Goal: Task Accomplishment & Management: Manage account settings

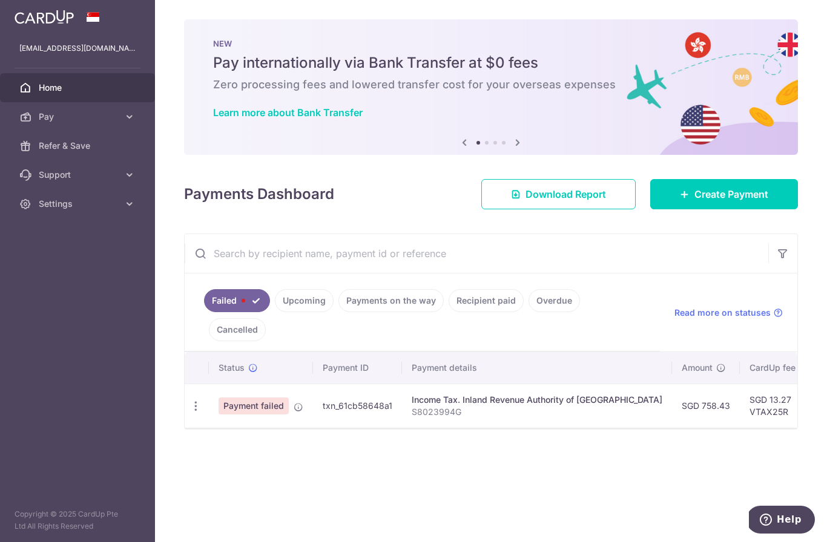
click at [189, 413] on icon "button" at bounding box center [195, 406] width 13 height 13
click at [219, 447] on span "Update payment" at bounding box center [260, 439] width 82 height 15
radio input "true"
type input "758.43"
type input "S8023994G"
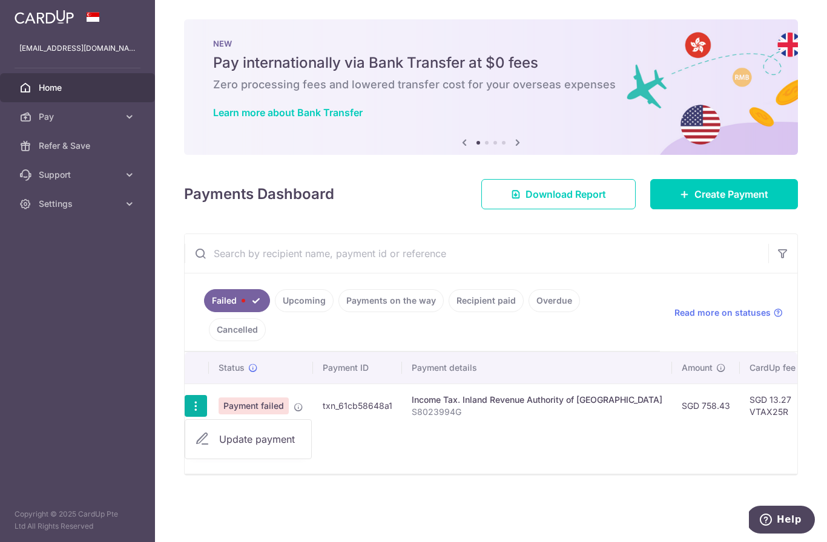
type input "VTAX25R"
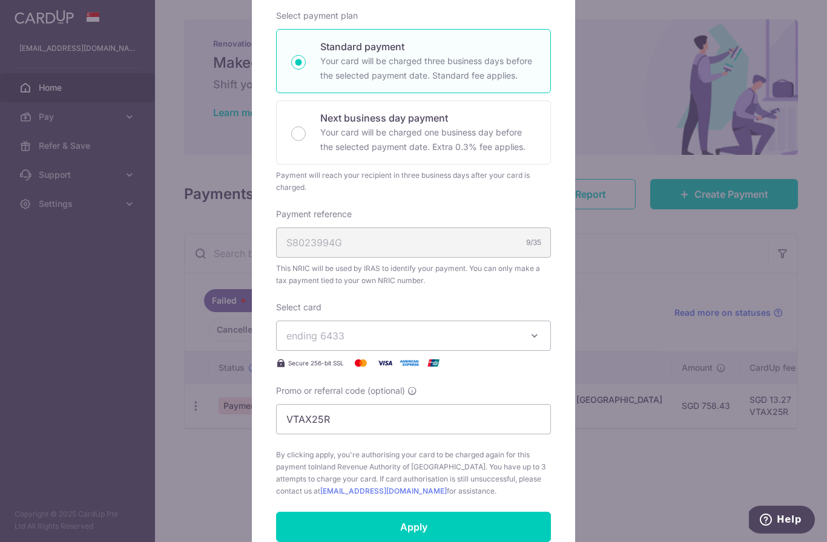
scroll to position [199, 0]
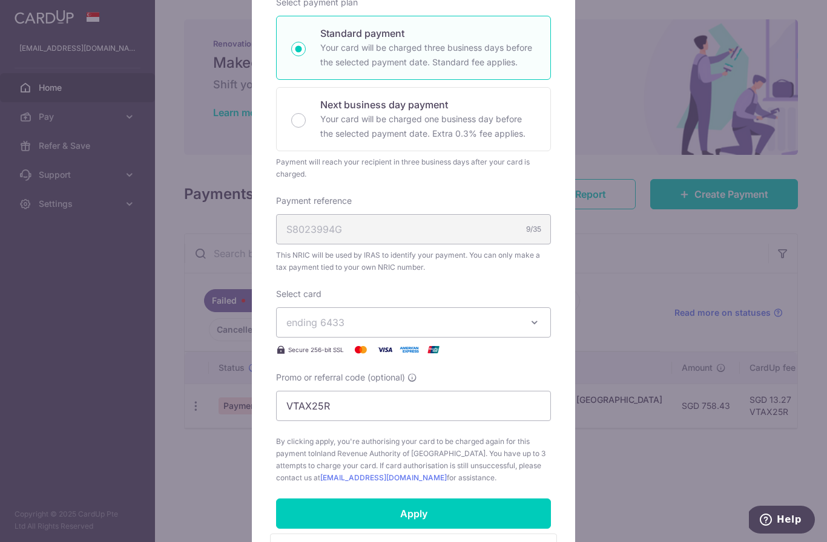
click at [533, 323] on icon "button" at bounding box center [534, 323] width 12 height 12
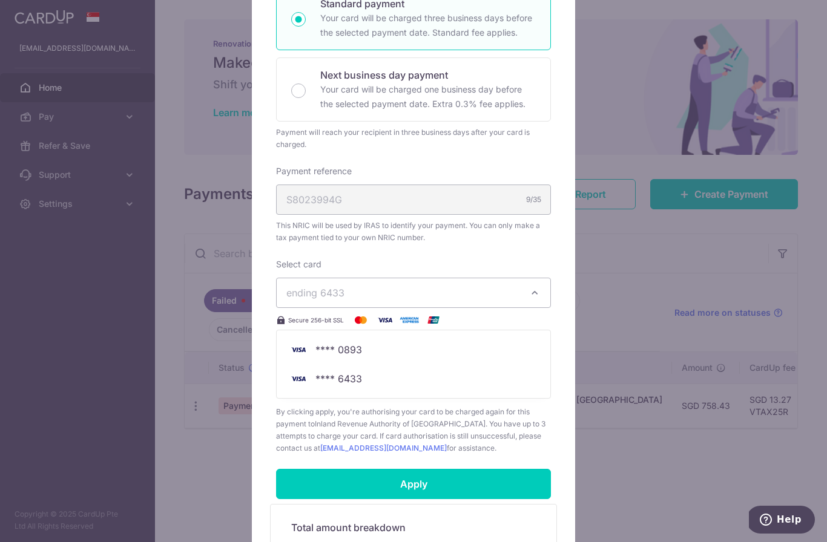
scroll to position [262, 0]
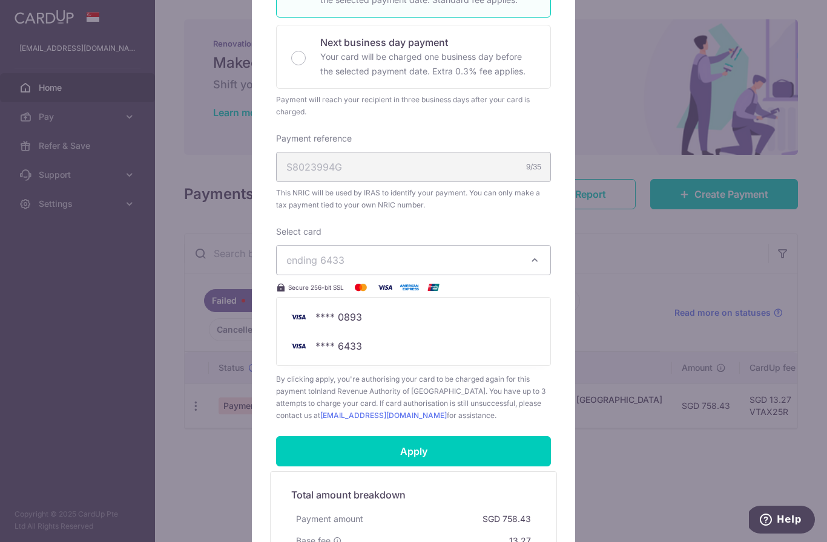
click at [500, 211] on div at bounding box center [413, 229] width 324 height 806
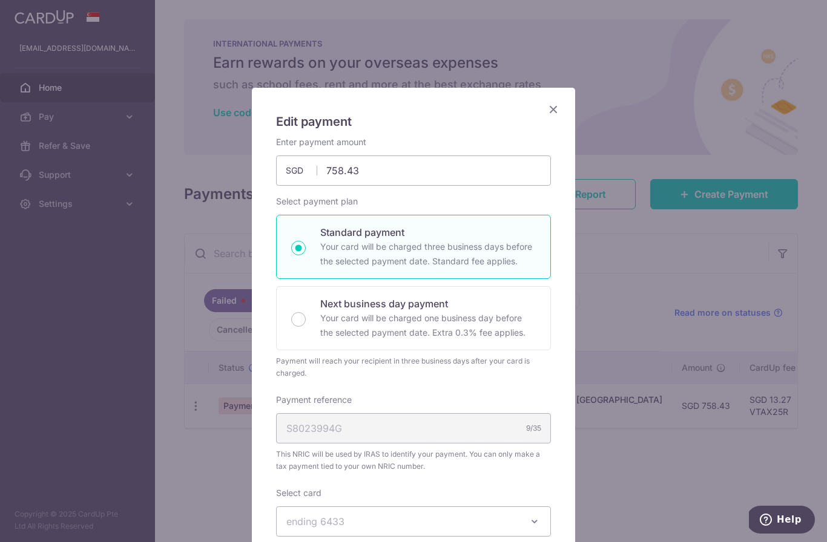
scroll to position [0, 0]
click at [555, 104] on icon "Close" at bounding box center [553, 109] width 15 height 15
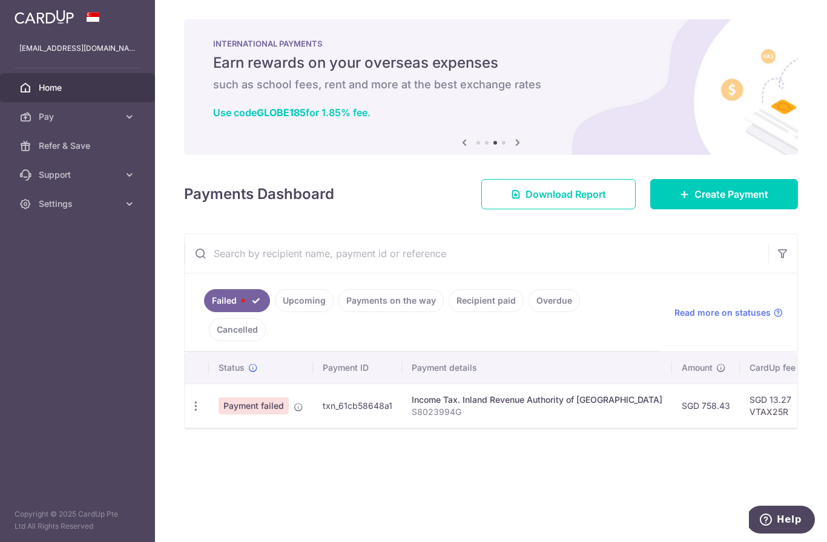
click at [0, 0] on icon "button" at bounding box center [0, 0] width 0 height 0
click at [79, 213] on link "Settings" at bounding box center [77, 203] width 155 height 29
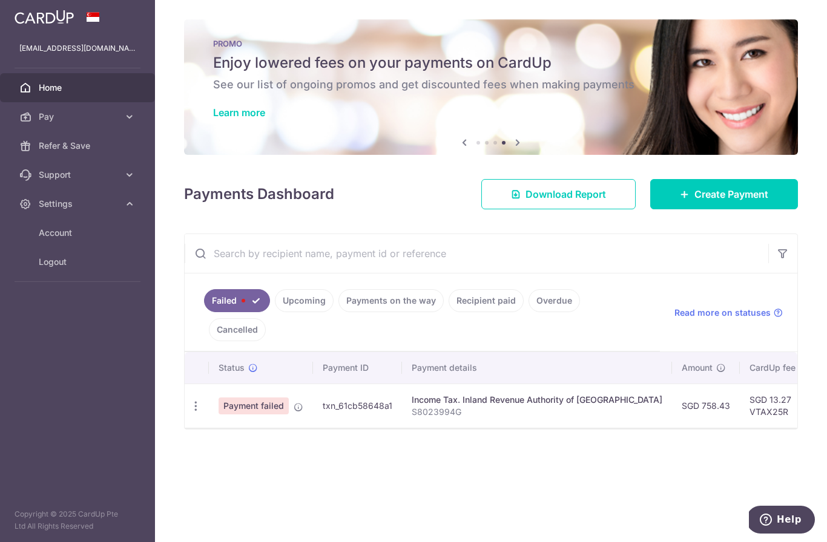
click at [71, 234] on span "Account" at bounding box center [79, 233] width 80 height 12
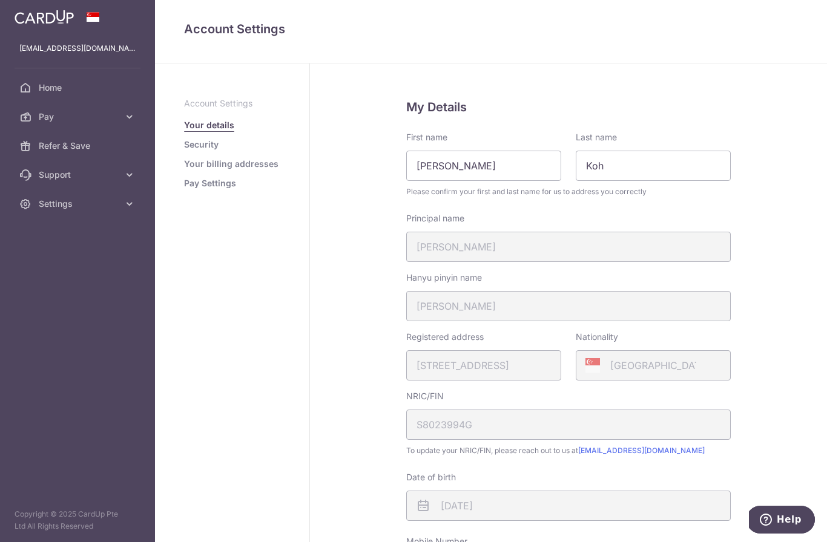
click at [184, 189] on link "Pay Settings" at bounding box center [210, 183] width 52 height 12
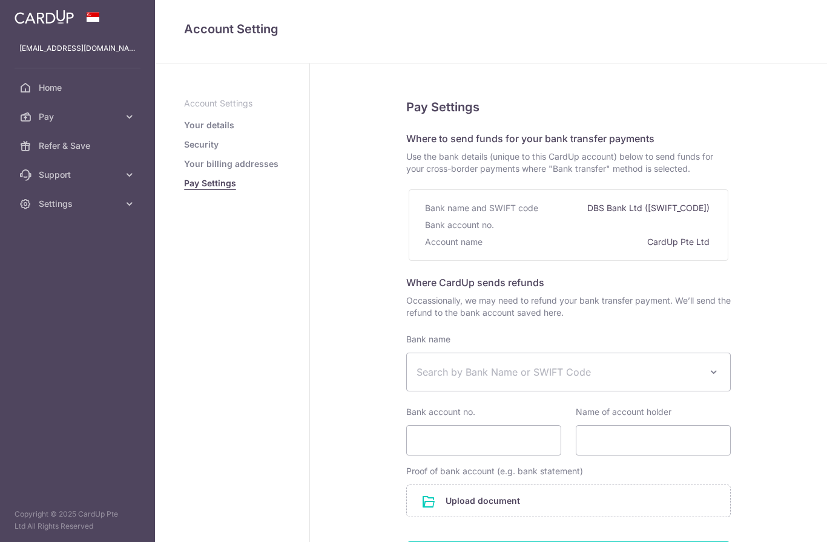
select select
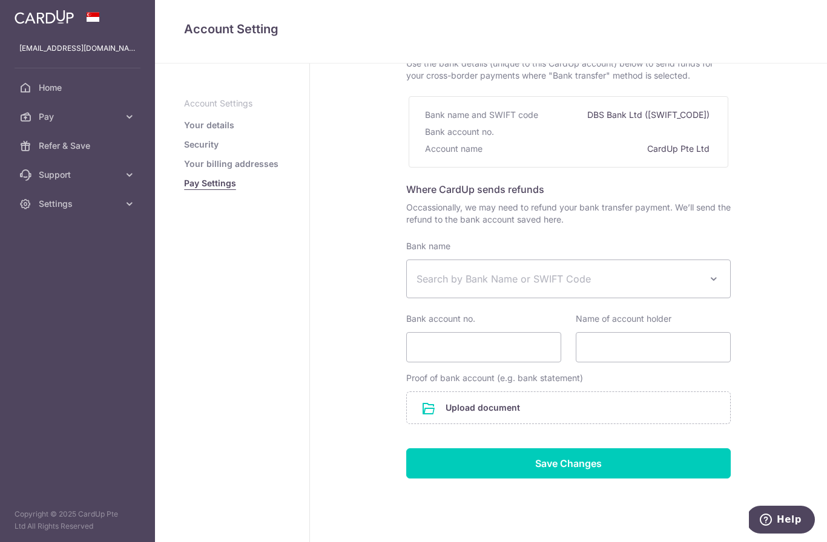
scroll to position [93, 0]
click at [184, 170] on link "Your billing addresses" at bounding box center [231, 164] width 94 height 12
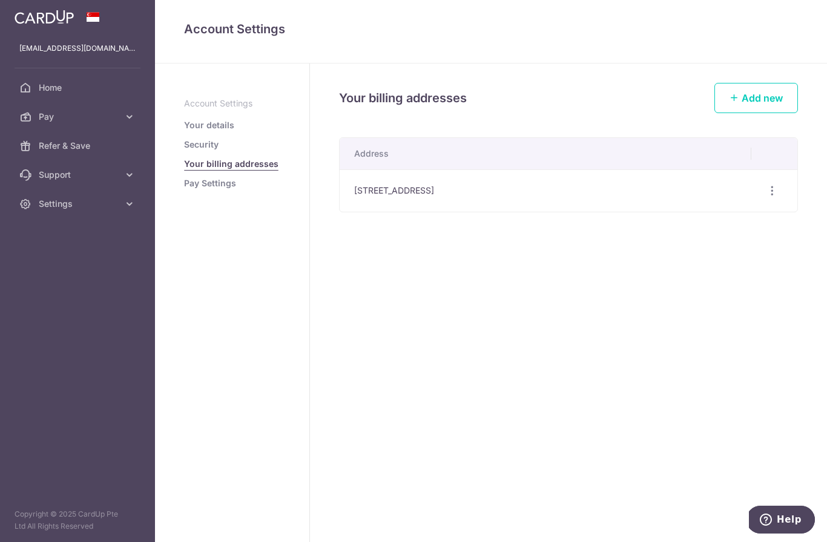
click at [184, 151] on link "Security" at bounding box center [201, 145] width 35 height 12
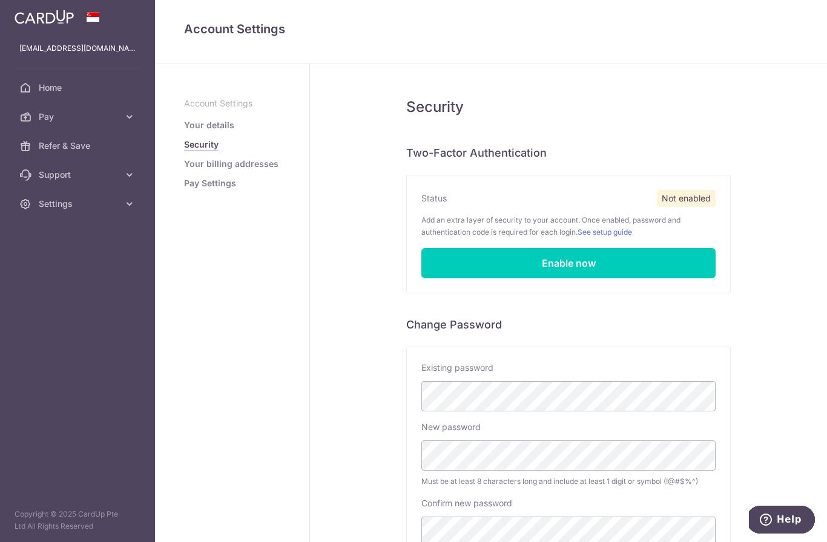
click at [184, 151] on link "Security" at bounding box center [201, 145] width 35 height 12
click at [184, 131] on link "Your details" at bounding box center [209, 125] width 50 height 12
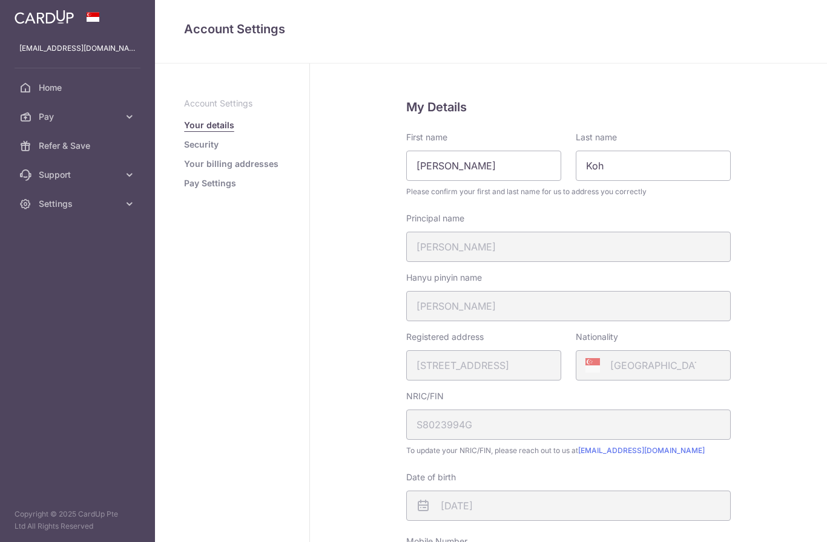
click at [184, 131] on link "Your details" at bounding box center [209, 125] width 50 height 12
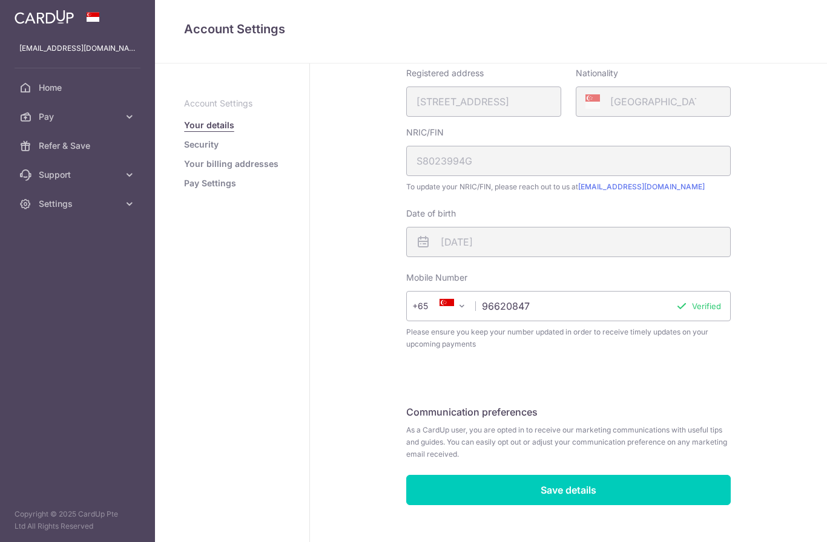
scroll to position [268, 0]
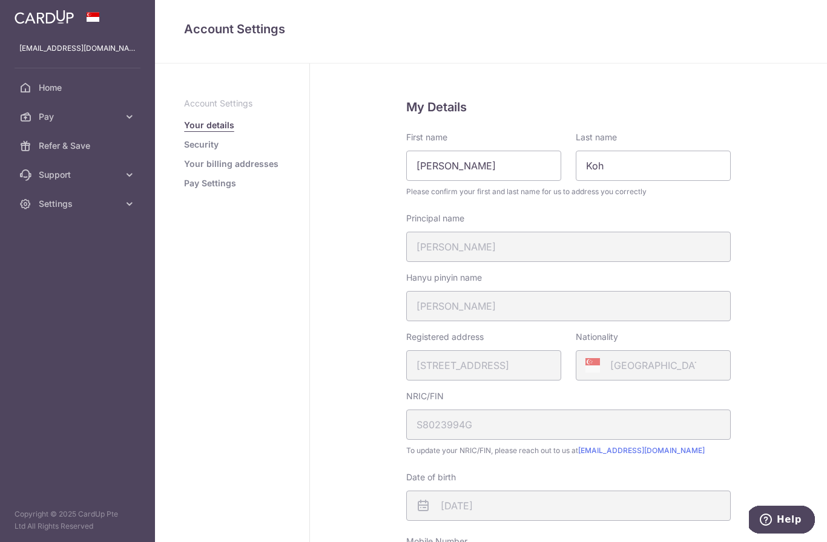
click at [0, 0] on icon "button" at bounding box center [0, 0] width 0 height 0
click at [111, 123] on link "Pay" at bounding box center [77, 116] width 155 height 29
click at [54, 212] on link "Cards" at bounding box center [77, 203] width 155 height 29
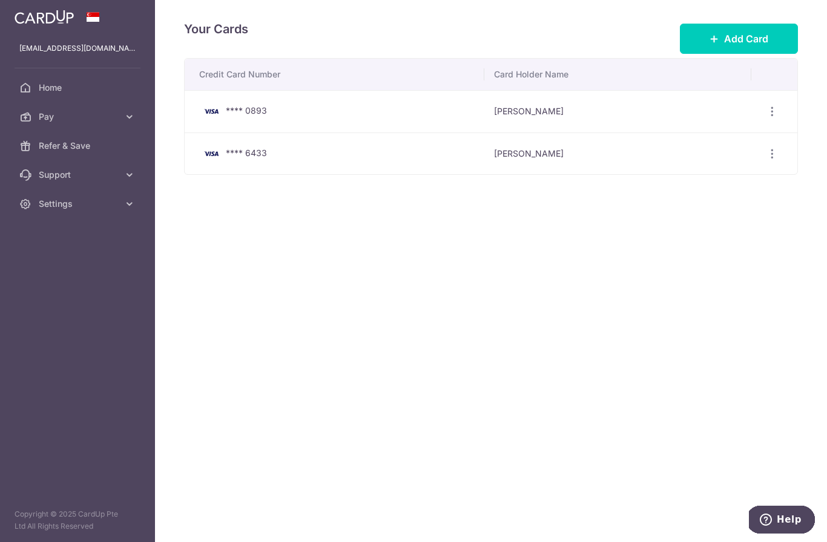
click at [778, 160] on icon "button" at bounding box center [772, 154] width 13 height 13
click at [715, 223] on span "Delete" at bounding box center [731, 216] width 82 height 15
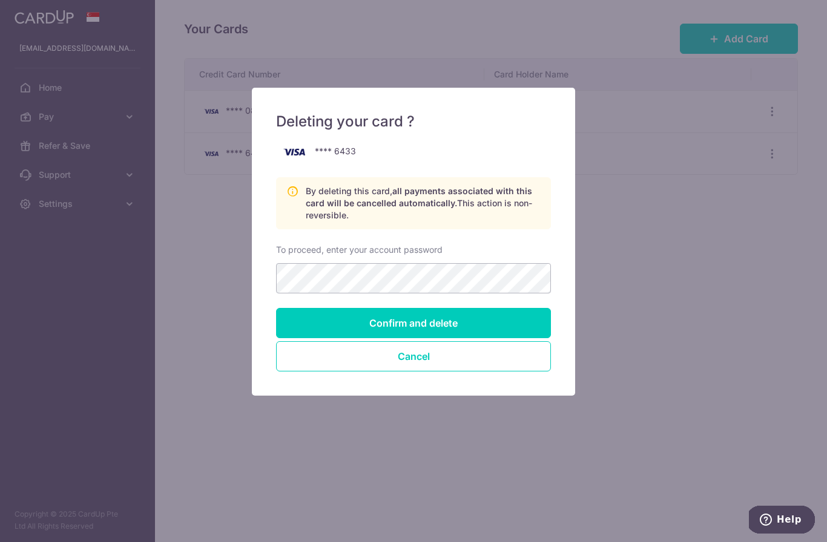
click at [452, 328] on input "Confirm and delete" at bounding box center [413, 323] width 275 height 30
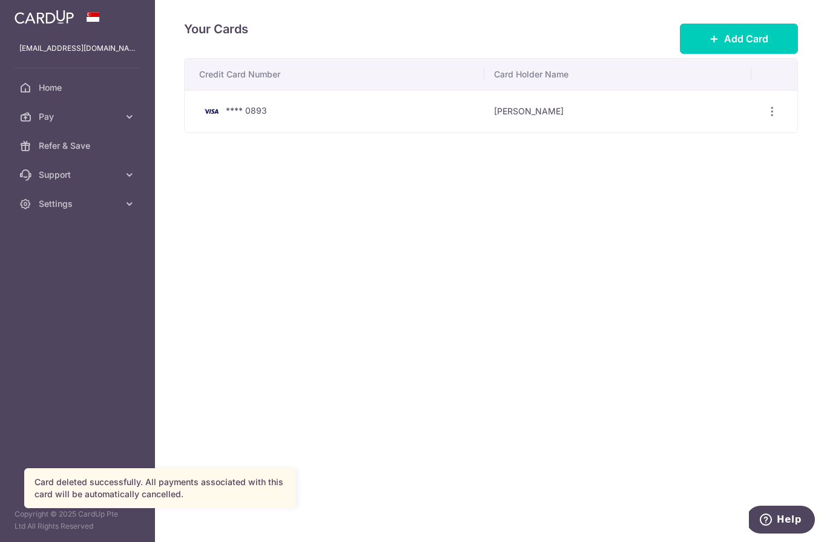
click at [749, 46] on span "Add Card" at bounding box center [746, 38] width 44 height 15
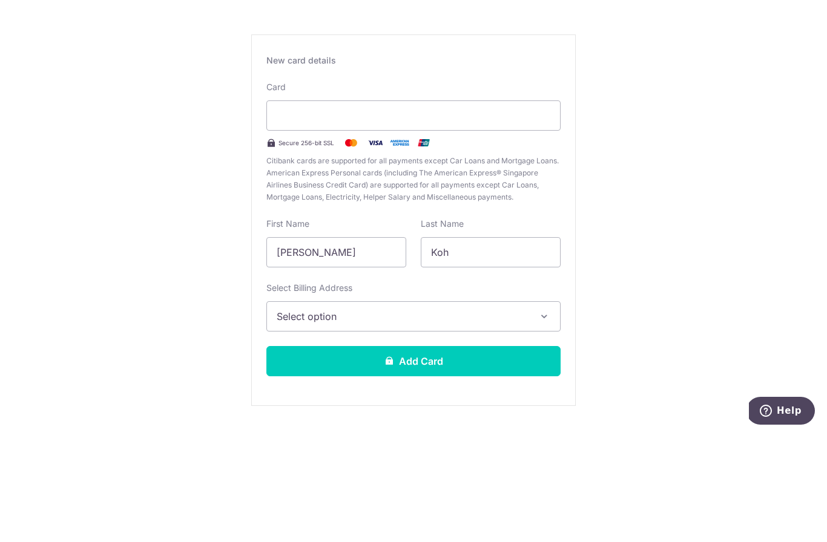
scroll to position [43, 0]
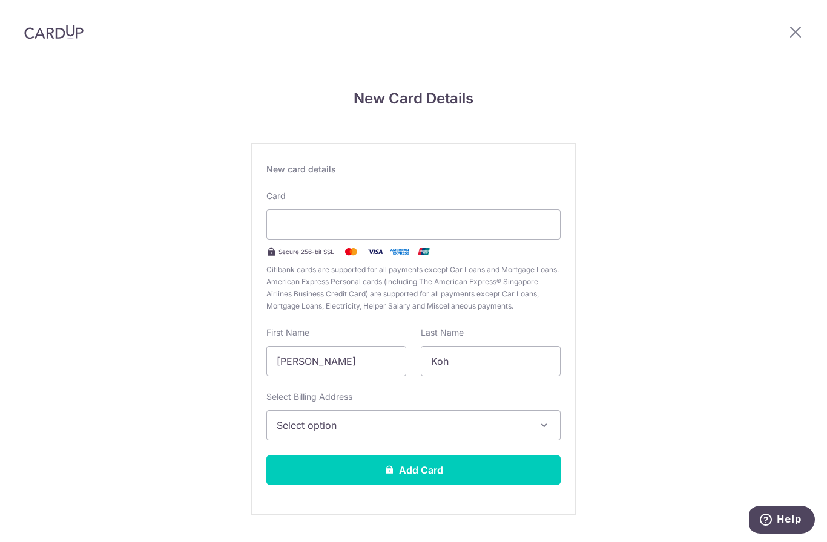
click at [451, 418] on span "Select option" at bounding box center [403, 425] width 252 height 15
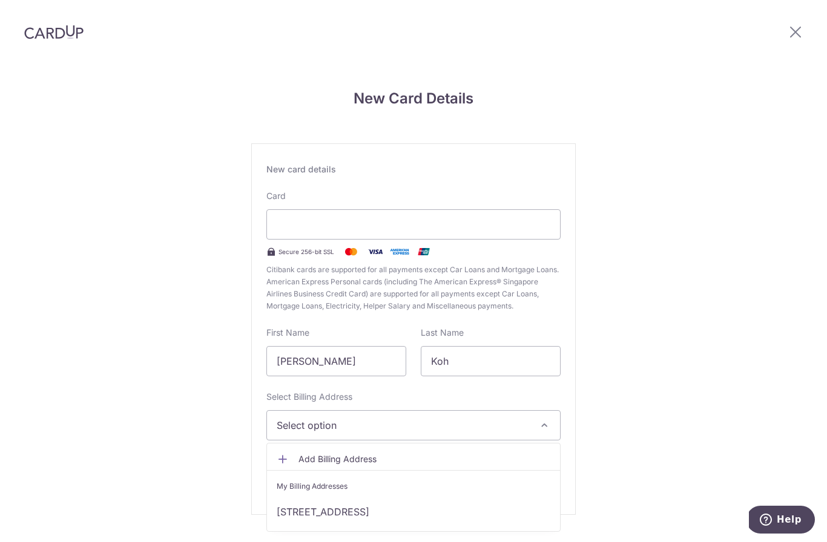
click at [397, 498] on link "Block 288A, #10-375, Compassvale Crescent, Singapore, Singapore, Singapore-5412…" at bounding box center [413, 512] width 293 height 29
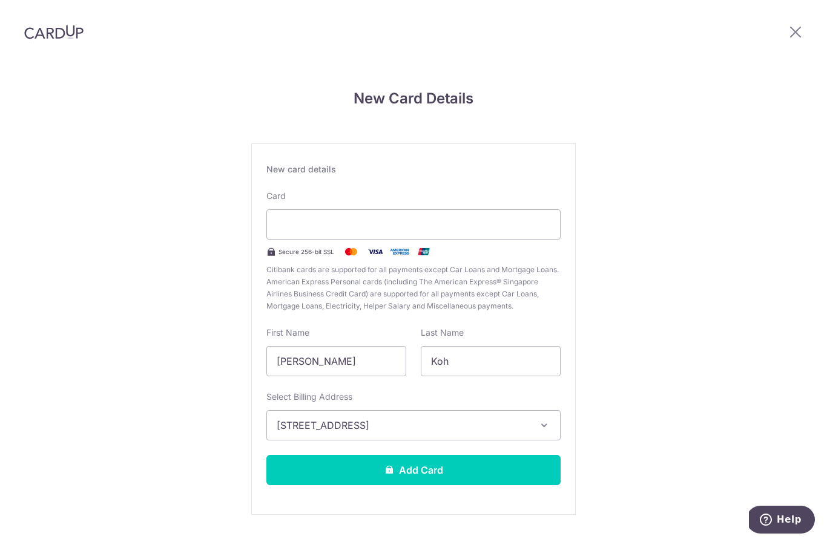
click at [400, 504] on div "New Card Details New card details Card Secure 256-bit SSL Citibank cards are su…" at bounding box center [413, 318] width 827 height 509
click at [426, 455] on button "Add Card" at bounding box center [413, 470] width 294 height 30
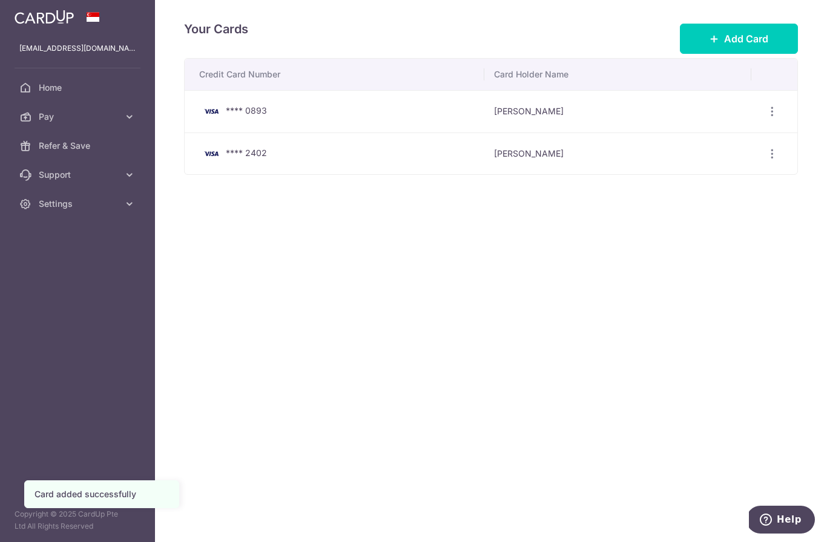
click at [0, 0] on icon "button" at bounding box center [0, 0] width 0 height 0
click at [61, 85] on span "Home" at bounding box center [79, 88] width 80 height 12
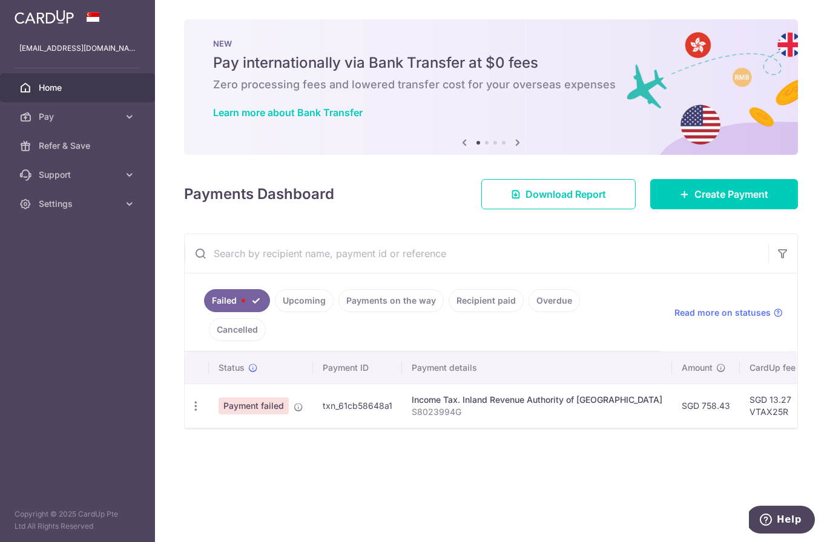
click at [189, 413] on icon "button" at bounding box center [195, 406] width 13 height 13
click at [185, 454] on link "Update payment" at bounding box center [248, 439] width 126 height 29
radio input "true"
type input "758.43"
type input "S8023994G"
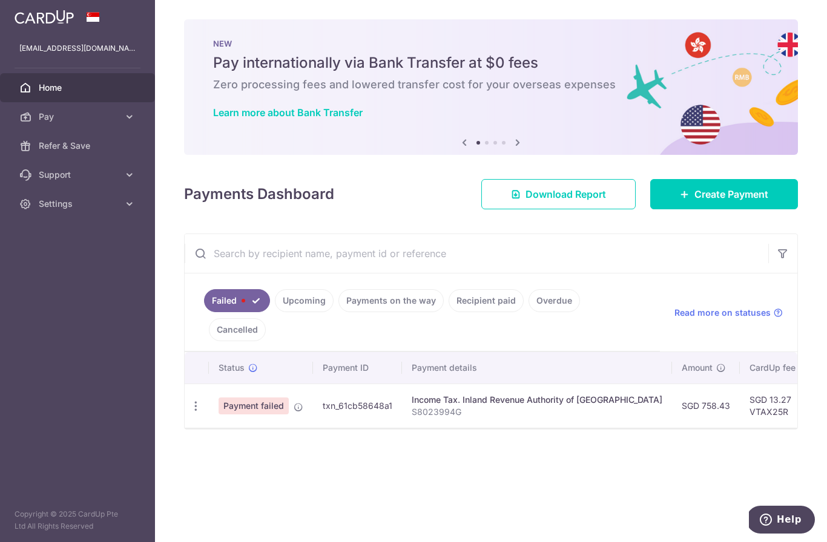
type input "VTAX25R"
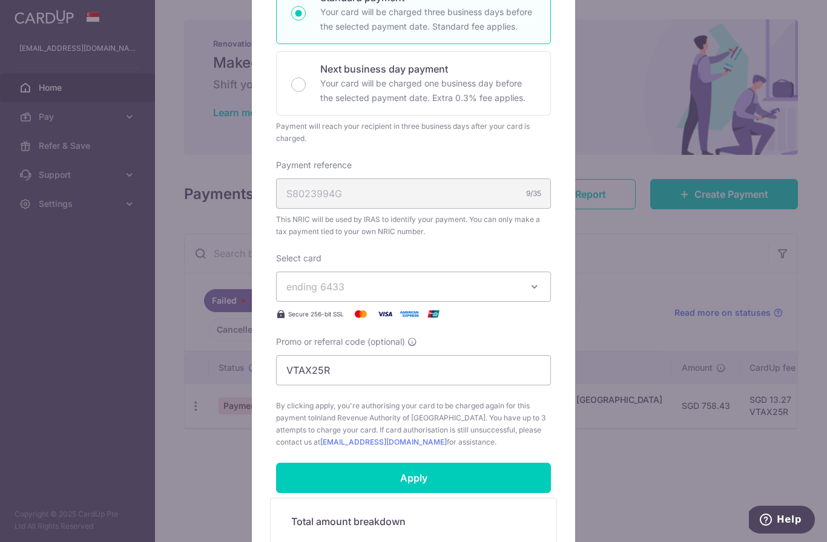
scroll to position [240, 0]
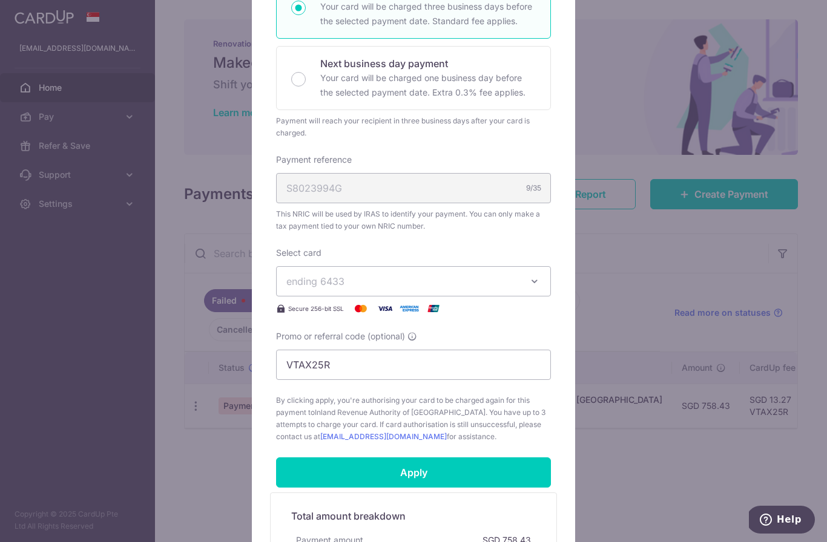
click at [533, 287] on icon "button" at bounding box center [534, 281] width 12 height 12
click at [369, 369] on span "**** 2402" at bounding box center [413, 367] width 254 height 15
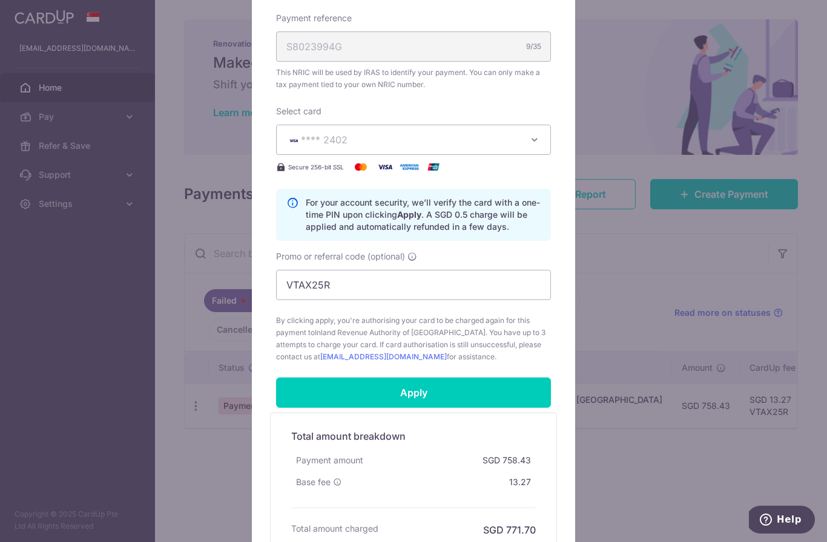
scroll to position [392, 0]
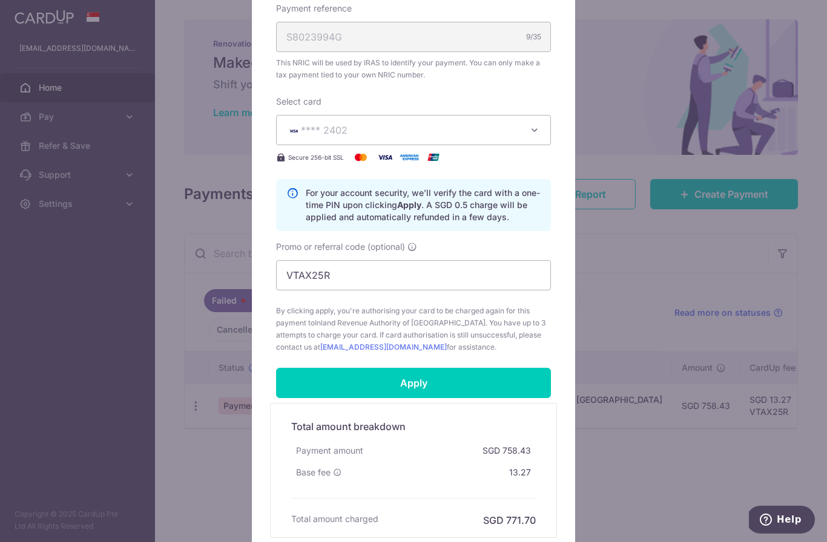
click at [458, 387] on input "Apply" at bounding box center [413, 383] width 275 height 30
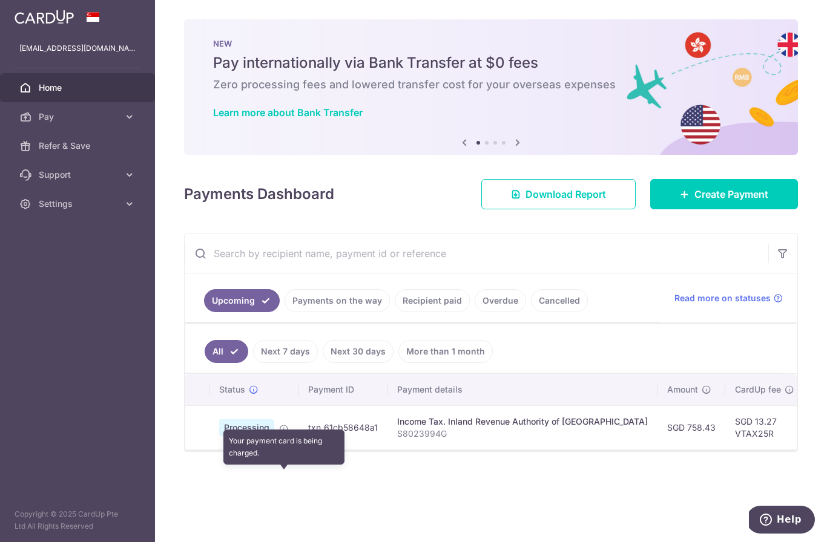
click at [279, 434] on icon at bounding box center [284, 429] width 10 height 10
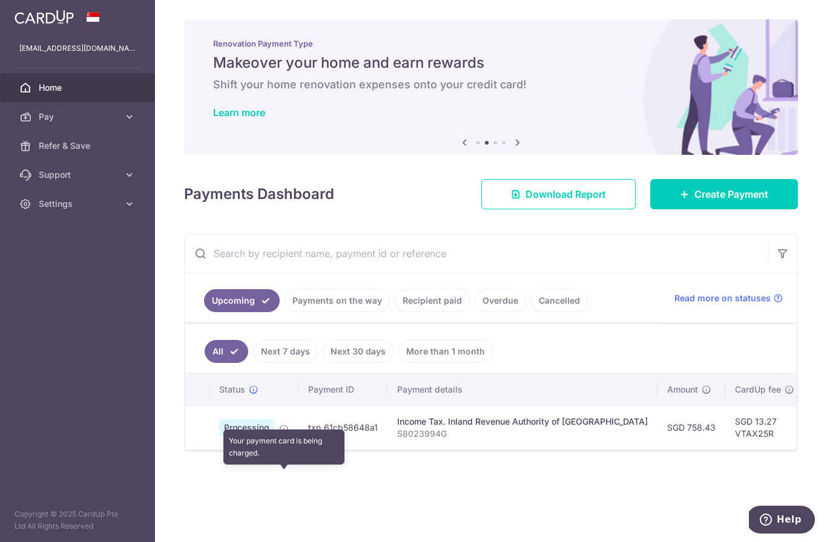
click at [185, 450] on td at bounding box center [197, 428] width 24 height 44
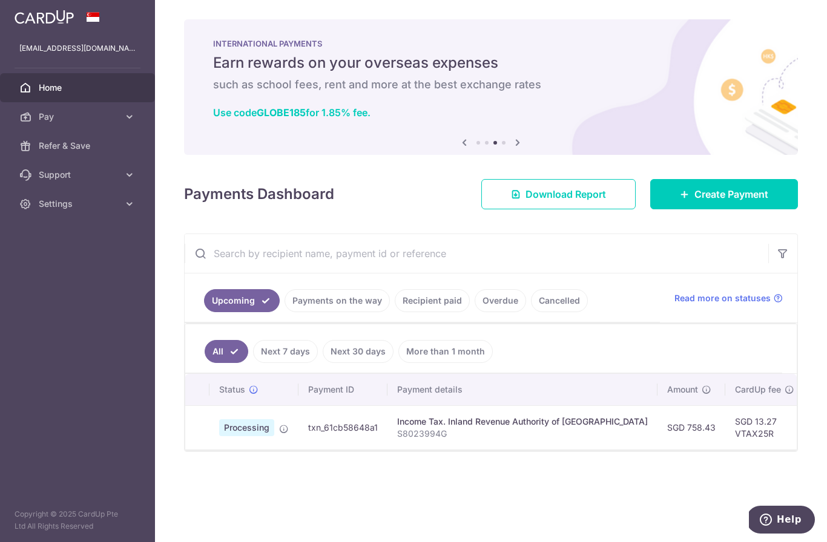
click at [0, 0] on icon "button" at bounding box center [0, 0] width 0 height 0
click at [41, 92] on span "Home" at bounding box center [79, 88] width 80 height 12
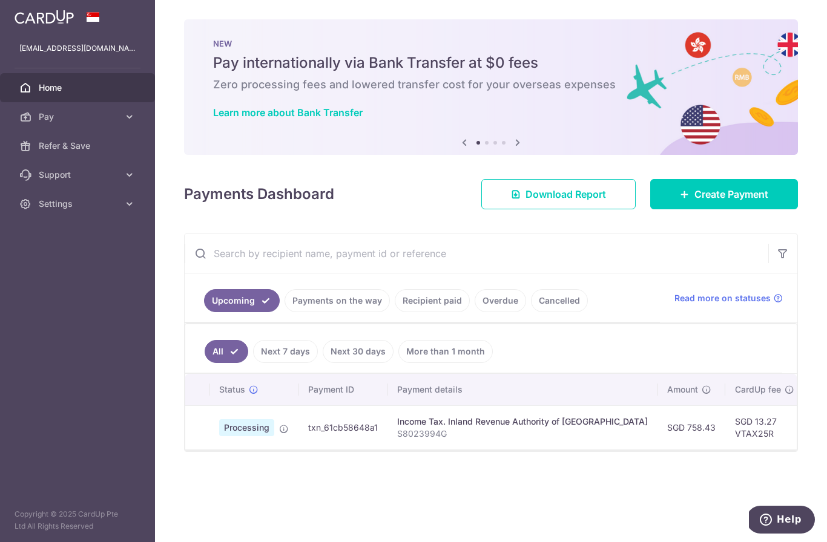
click at [0, 0] on icon "button" at bounding box center [0, 0] width 0 height 0
click at [82, 53] on p "[EMAIL_ADDRESS][DOMAIN_NAME]" at bounding box center [77, 48] width 116 height 12
click at [120, 208] on link "Settings" at bounding box center [77, 203] width 155 height 29
click at [64, 262] on span "Logout" at bounding box center [79, 262] width 80 height 12
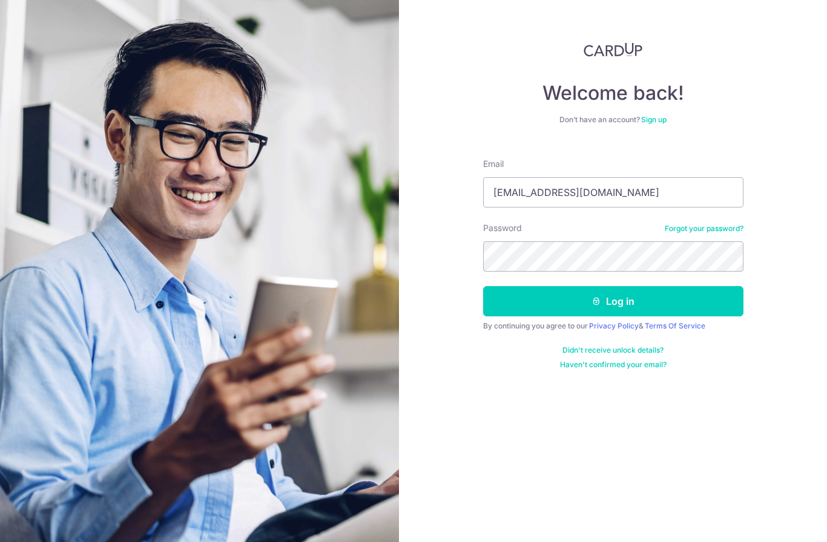
type input "[EMAIL_ADDRESS][DOMAIN_NAME]"
click at [602, 299] on button "Log in" at bounding box center [613, 301] width 260 height 30
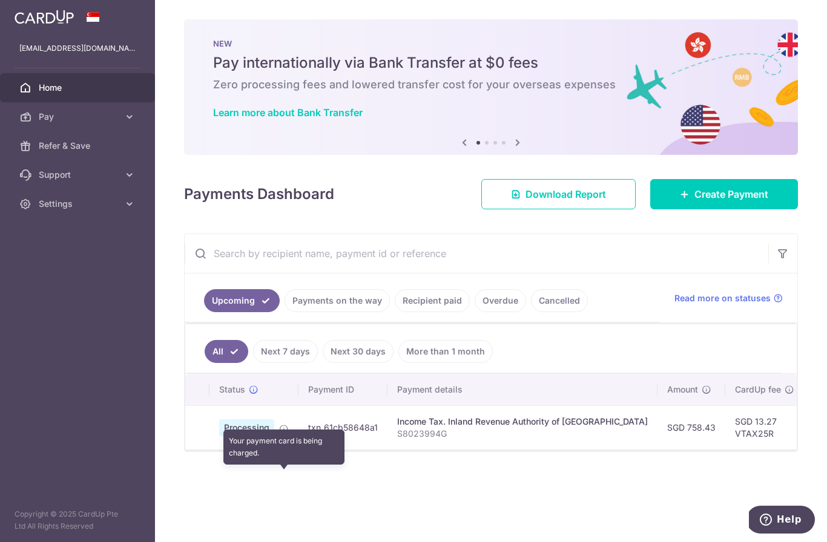
click at [279, 434] on icon at bounding box center [284, 429] width 10 height 10
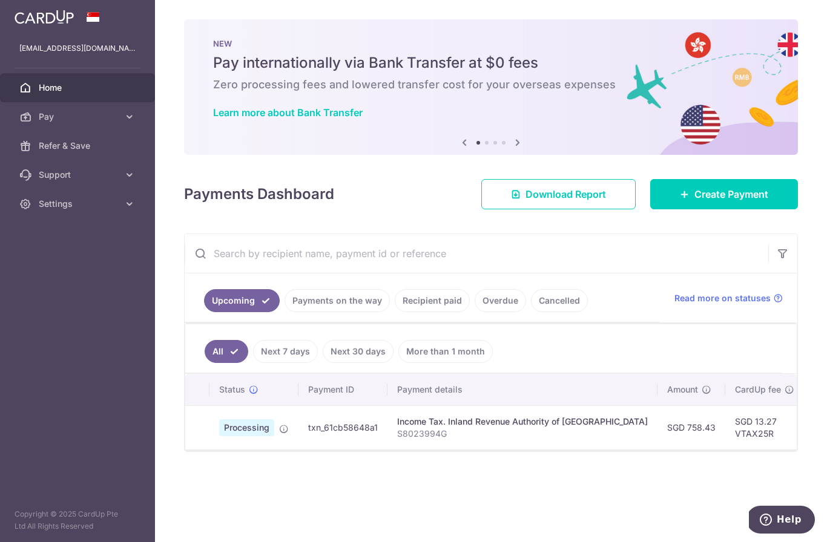
click at [219, 436] on span "Processing" at bounding box center [246, 428] width 55 height 17
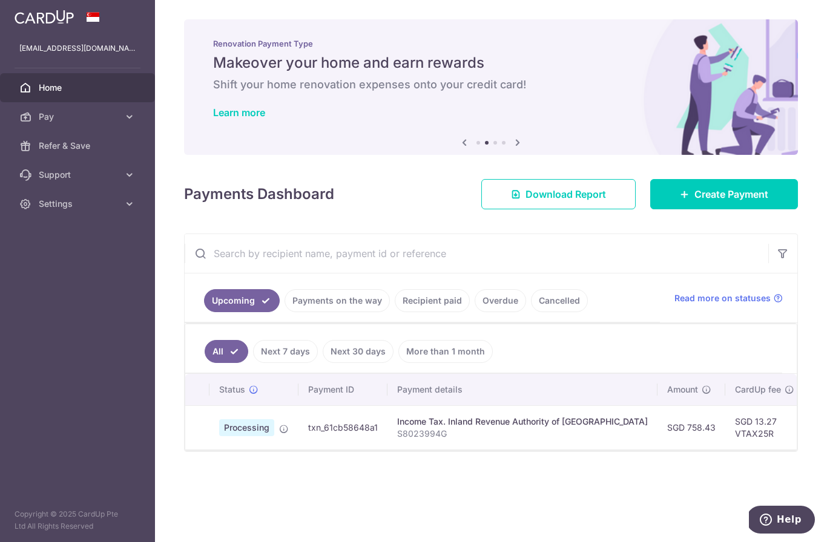
click at [0, 0] on icon "button" at bounding box center [0, 0] width 0 height 0
click at [59, 208] on span "Settings" at bounding box center [79, 204] width 80 height 12
click at [71, 266] on span "Logout" at bounding box center [79, 262] width 80 height 12
